Goal: Information Seeking & Learning: Learn about a topic

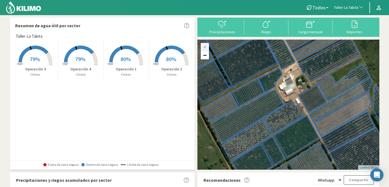
click at [344, 9] on span "Toller-La Tabita" at bounding box center [346, 8] width 25 height 6
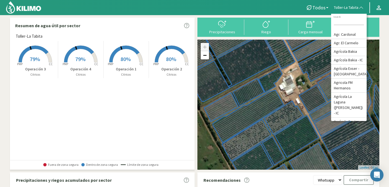
click at [181, 57] on rect at bounding box center [171, 63] width 44 height 44
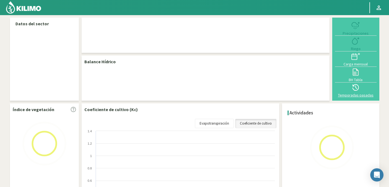
click at [360, 86] on icon at bounding box center [355, 87] width 9 height 9
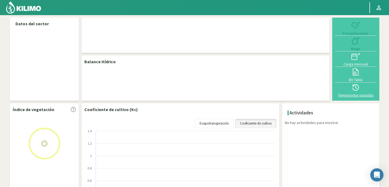
click at [358, 88] on icon at bounding box center [355, 87] width 9 height 9
select select "271: Object"
select select "1: Object"
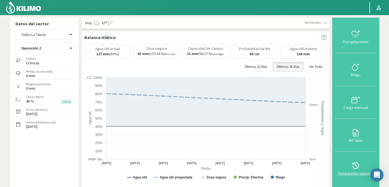
click at [355, 169] on icon at bounding box center [355, 166] width 9 height 9
click at [356, 155] on button "Temporadas pasadas" at bounding box center [356, 168] width 42 height 33
click at [356, 168] on icon at bounding box center [355, 166] width 9 height 9
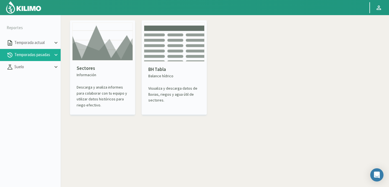
click at [102, 58] on img at bounding box center [102, 42] width 61 height 38
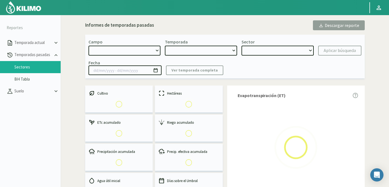
click at [115, 52] on select at bounding box center [125, 51] width 72 height 10
select select "0: Object"
type input "[DATE] - [DATE]"
select select "0: 2023"
select select "0: Object"
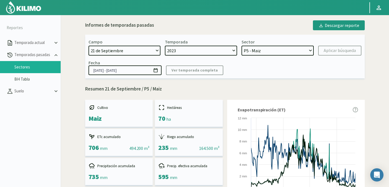
click at [115, 51] on select "21 de Septiembre 8 Fuegos Acograpes - Ag. [PERSON_NAME] - Ag. [GEOGRAPHIC_DATA]…" at bounding box center [125, 51] width 72 height 10
click at [157, 51] on select "21 de Septiembre 8 Fuegos Acograpes - Ag. [PERSON_NAME] - Ag. [GEOGRAPHIC_DATA]…" at bounding box center [125, 51] width 72 height 10
click at [130, 51] on select "21 de Septiembre 8 Fuegos Acograpes - Ag. [PERSON_NAME] - Ag. [GEOGRAPHIC_DATA]…" at bounding box center [125, 51] width 72 height 10
click at [116, 52] on select "21 de Septiembre 8 Fuegos Acograpes - Ag. [PERSON_NAME] - Ag. [GEOGRAPHIC_DATA]…" at bounding box center [125, 51] width 72 height 10
click at [124, 51] on select "21 de Septiembre 8 Fuegos Acograpes - Ag. [PERSON_NAME] - Ag. [GEOGRAPHIC_DATA]…" at bounding box center [125, 51] width 72 height 10
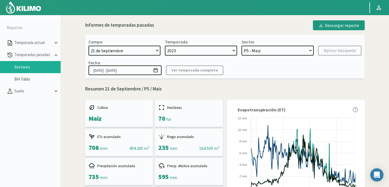
select select "471: Object"
click at [89, 46] on select "21 de Septiembre 8 Fuegos Acograpes - Ag. [PERSON_NAME] - Ag. [GEOGRAPHIC_DATA]…" at bounding box center [125, 51] width 72 height 10
select select
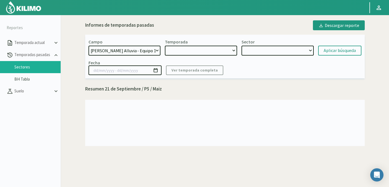
select select "2: 2024"
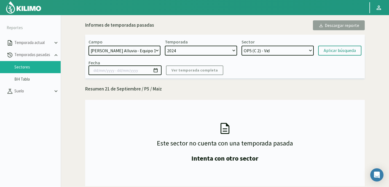
click at [194, 46] on select "2024 2023 2022 2021" at bounding box center [201, 51] width 72 height 10
click at [165, 46] on select "2024 2023 2022 2021" at bounding box center [201, 51] width 72 height 10
click at [271, 49] on select "OP5 (C 2) - Vid OP2 (C 8A - 8B - 3A) - Vid OP4 (C 1 - 5) - Vid OP3 (C7 - C11) -…" at bounding box center [278, 51] width 72 height 10
select select "11: Object"
click at [242, 46] on select "OP5 (C 2) - Vid OP2 (C 8A - 8B - 3A) - Vid OP4 (C 1 - 5) - Vid OP3 (C7 - C11) -…" at bounding box center [278, 51] width 72 height 10
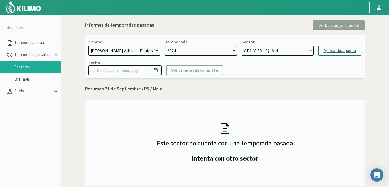
click at [335, 50] on div "Aplicar búsqueda" at bounding box center [340, 50] width 32 height 7
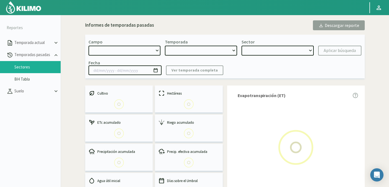
select select "471: Object"
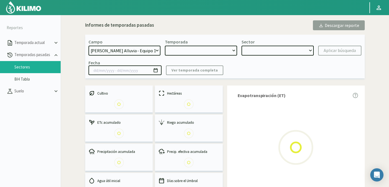
type input "[DATE] - [DATE]"
select select "0: 2024"
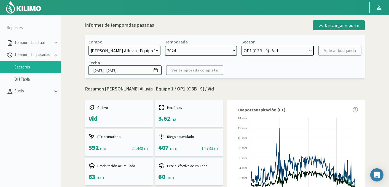
click at [268, 53] on select "OP5 (C 2) - Vid OP2 (C 8A - 8B - 3A) - Vid OP4 (C 1 - 5) - Vid OP3 (C7 - C11) -…" at bounding box center [278, 51] width 72 height 10
click at [242, 46] on select "OP5 (C 2) - Vid OP2 (C 8A - 8B - 3A) - Vid OP4 (C 1 - 5) - Vid OP3 (C7 - C11) -…" at bounding box center [278, 51] width 72 height 10
click at [344, 52] on div "Aplicar búsqueda" at bounding box center [340, 50] width 32 height 7
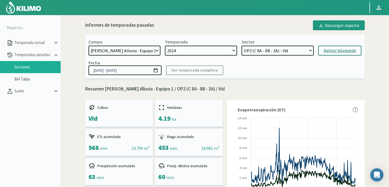
click at [293, 49] on select "OP5 (C 2) - Vid OP2 (C 8A - 8B - 3A) - Vid OP4 (C 1 - 5) - Vid OP3 (C7 - C11) -…" at bounding box center [278, 51] width 72 height 10
click at [242, 46] on select "OP5 (C 2) - Vid OP2 (C 8A - 8B - 3A) - Vid OP4 (C 1 - 5) - Vid OP3 (C7 - C11) -…" at bounding box center [278, 51] width 72 height 10
click at [329, 52] on div "Aplicar búsqueda" at bounding box center [340, 50] width 32 height 7
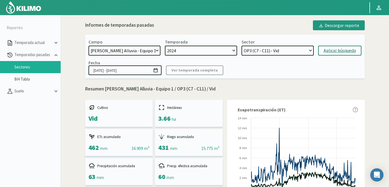
click at [288, 47] on select "OP5 (C 2) - Vid OP2 (C 8A - 8B - 3A) - Vid OP4 (C 1 - 5) - Vid OP3 (C7 - C11) -…" at bounding box center [278, 51] width 72 height 10
click at [242, 46] on select "OP5 (C 2) - Vid OP2 (C 8A - 8B - 3A) - Vid OP4 (C 1 - 5) - Vid OP3 (C7 - C11) -…" at bounding box center [278, 51] width 72 height 10
click at [328, 50] on div "Aplicar búsqueda" at bounding box center [340, 50] width 32 height 7
click at [277, 49] on select "OP5 (C 2) - Vid OP2 (C 8A - 8B - 3A) - Vid OP4 (C 1 - 5) - Vid OP3 (C7 - C11) -…" at bounding box center [278, 51] width 72 height 10
select select "18: Object"
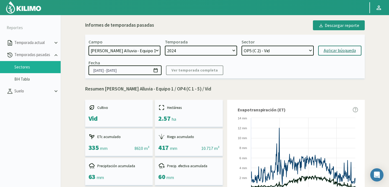
click at [242, 46] on select "OP5 (C 2) - Vid OP2 (C 8A - 8B - 3A) - Vid OP4 (C 1 - 5) - Vid OP3 (C7 - C11) -…" at bounding box center [278, 51] width 72 height 10
click at [331, 49] on div "Aplicar búsqueda" at bounding box center [340, 50] width 32 height 7
type input "[DATE] - [DATE]"
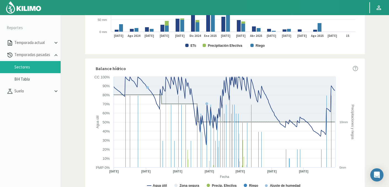
scroll to position [0, 0]
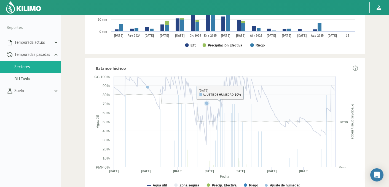
drag, startPoint x: 285, startPoint y: 73, endPoint x: 326, endPoint y: 143, distance: 81.2
click at [326, 140] on div "Balance hídrico Created with Highcharts 9.2.2 Fecha Agua útil Precipitaciones y…" at bounding box center [225, 128] width 280 height 141
drag, startPoint x: 289, startPoint y: 66, endPoint x: 326, endPoint y: 159, distance: 99.5
click at [326, 159] on div "Balance hídrico Created with Highcharts 9.2.2 Fecha Agua útil Precipitaciones y…" at bounding box center [225, 128] width 280 height 141
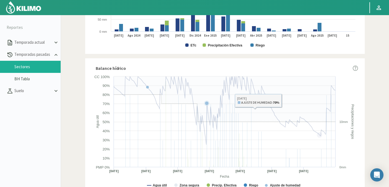
drag, startPoint x: 280, startPoint y: 66, endPoint x: 327, endPoint y: 141, distance: 88.4
click at [326, 141] on div "Balance hídrico Created with Highcharts 9.2.2 Fecha Agua útil Precipitaciones y…" at bounding box center [225, 128] width 280 height 141
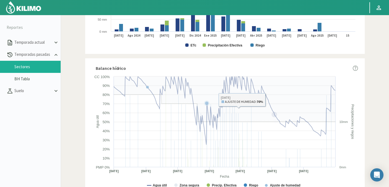
drag, startPoint x: 349, startPoint y: 177, endPoint x: 274, endPoint y: 100, distance: 107.6
click at [274, 100] on icon "Created with Highcharts 9.2.2 Fecha Agua útil Precipitaciones y riegos Agua úti…" at bounding box center [225, 133] width 266 height 119
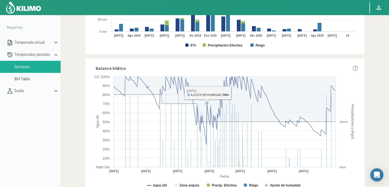
drag, startPoint x: 276, startPoint y: 65, endPoint x: 343, endPoint y: 172, distance: 125.5
click at [343, 172] on div "Balance hídrico Created with Highcharts 9.2.2 Fecha Agua útil Precipitaciones y…" at bounding box center [225, 128] width 280 height 141
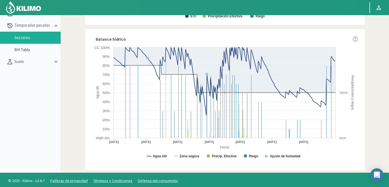
scroll to position [32, 0]
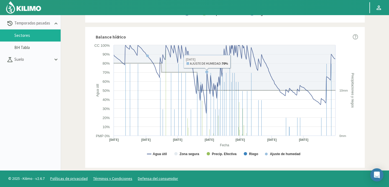
click at [281, 34] on div "Balance hídrico" at bounding box center [227, 37] width 262 height 7
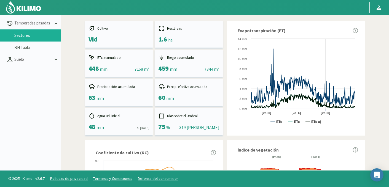
scroll to position [0, 0]
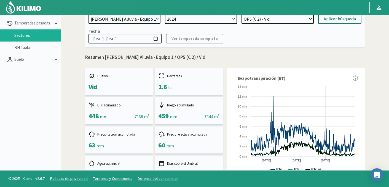
click at [290, 19] on select "OP5 (C 2) - Vid OP2 (C 8A - 8B - 3A) - Vid OP4 (C 1 - 5) - Vid OP3 (C7 - C11) -…" at bounding box center [278, 19] width 72 height 10
click at [242, 14] on select "OP5 (C 2) - Vid OP2 (C 8A - 8B - 3A) - Vid OP4 (C 1 - 5) - Vid OP3 (C7 - C11) -…" at bounding box center [278, 19] width 72 height 10
click at [336, 20] on div "Aplicar búsqueda" at bounding box center [340, 19] width 32 height 7
select select "34: Object"
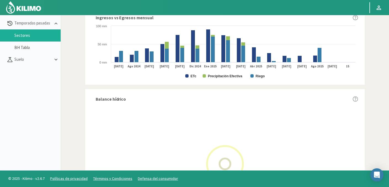
scroll to position [333, 0]
